Goal: Find specific page/section: Find specific page/section

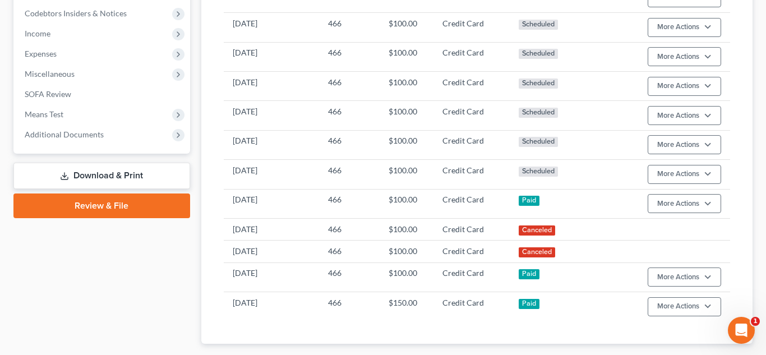
scroll to position [417, 0]
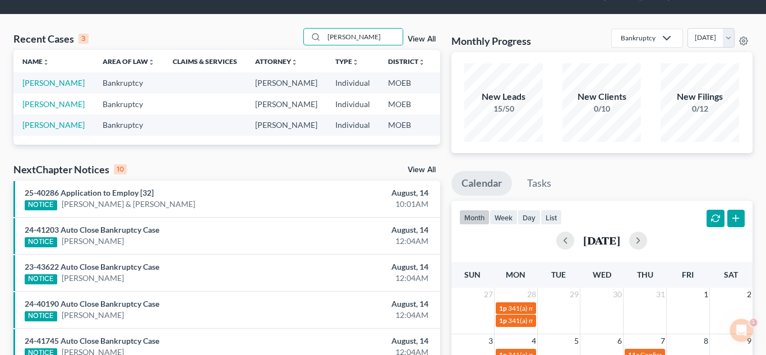
scroll to position [56, 0]
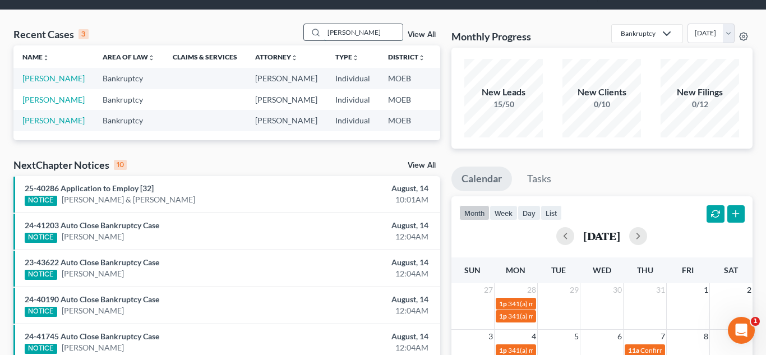
click at [385, 33] on input "anderson" at bounding box center [363, 32] width 78 height 16
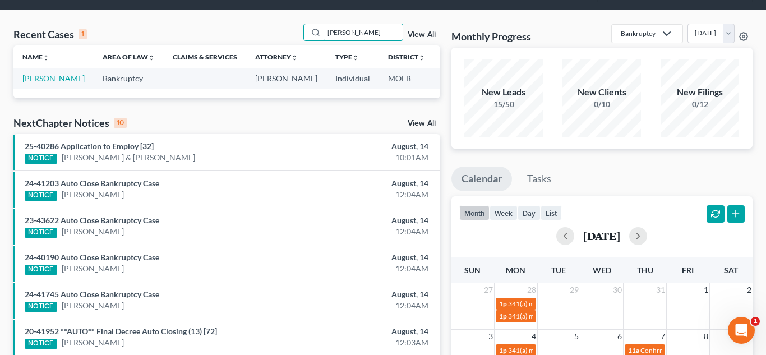
type input "wesch"
click at [52, 78] on link "Weschke, Suzanne" at bounding box center [53, 78] width 62 height 10
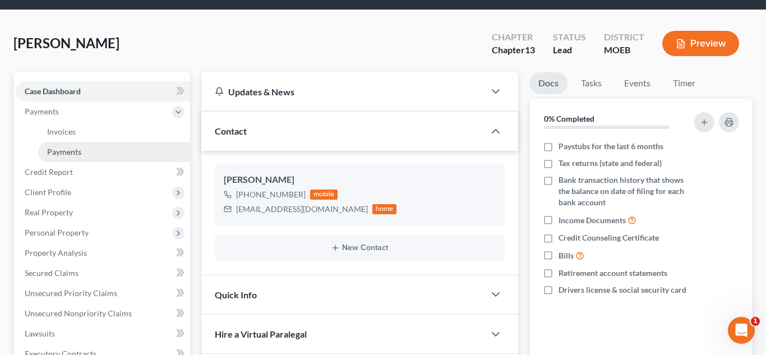
click at [54, 149] on span "Payments" at bounding box center [64, 152] width 34 height 10
